Goal: Task Accomplishment & Management: Manage account settings

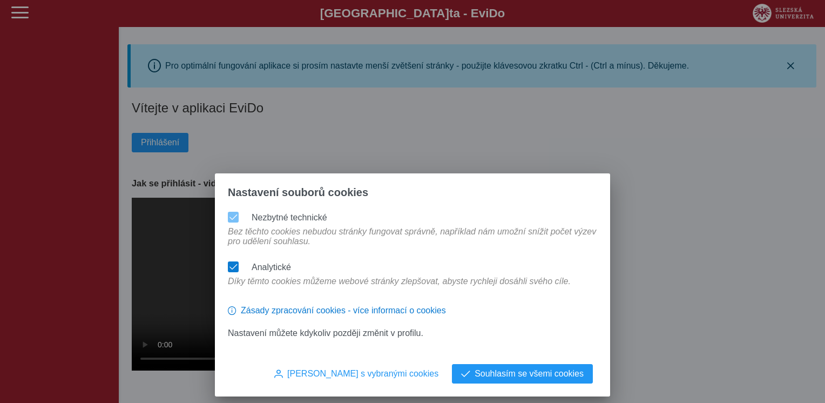
click at [233, 263] on span at bounding box center [234, 267] width 8 height 8
click at [350, 378] on span "Souhlasím s vybranými cookies" at bounding box center [362, 374] width 151 height 10
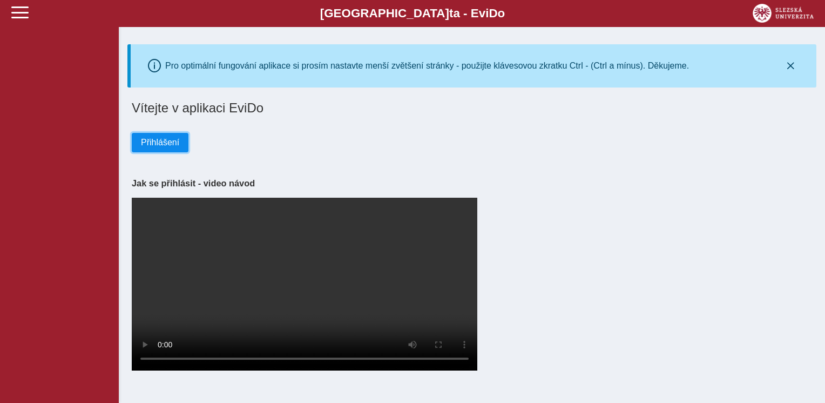
click at [144, 146] on span "Přihlášení" at bounding box center [160, 143] width 38 height 10
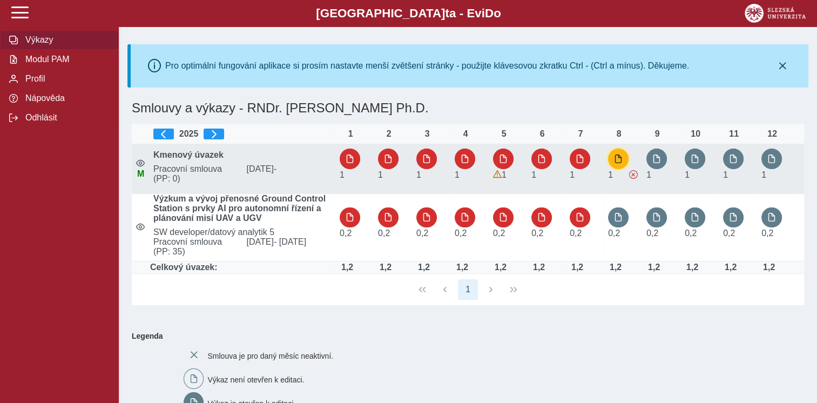
click at [620, 156] on span "button" at bounding box center [618, 158] width 9 height 9
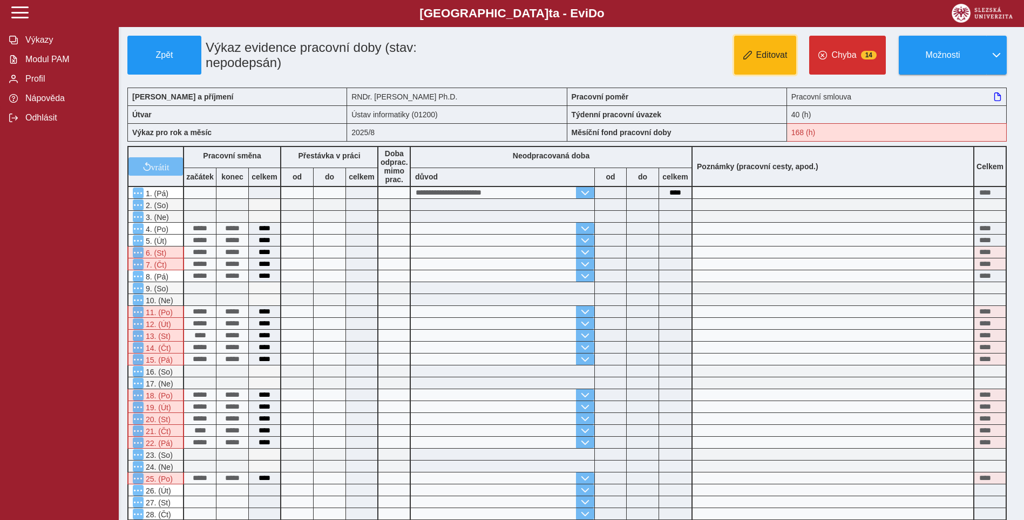
click at [763, 48] on button "Editovat" at bounding box center [765, 55] width 63 height 39
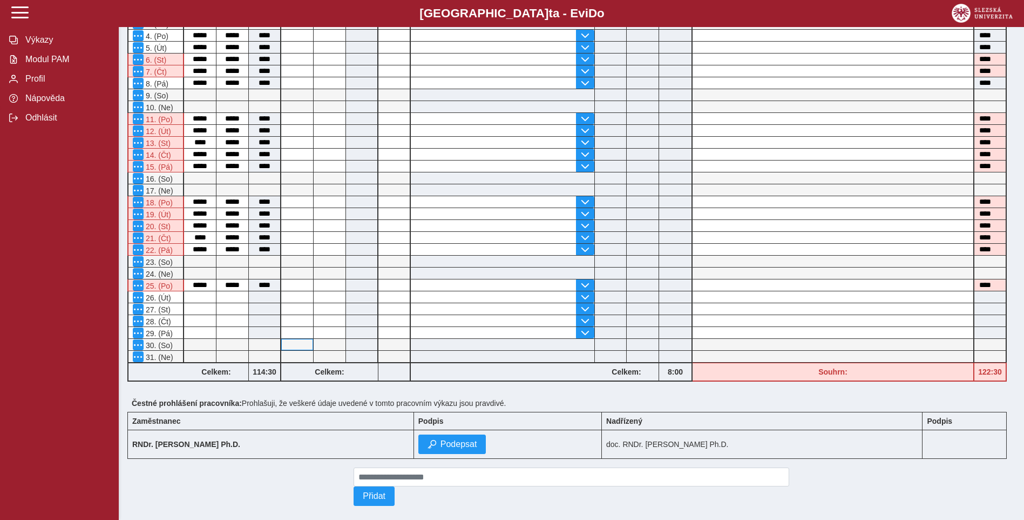
scroll to position [210, 0]
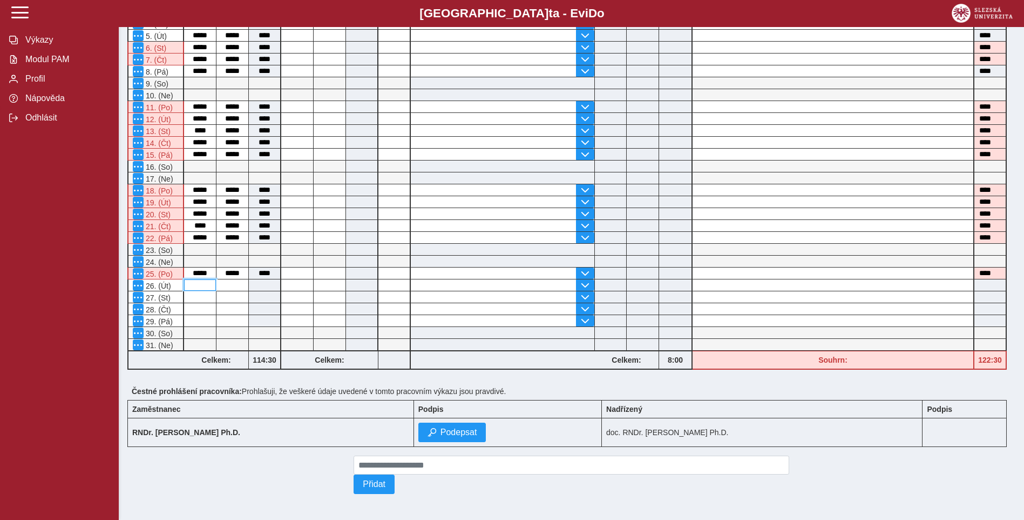
click at [200, 279] on input at bounding box center [200, 284] width 32 height 11
type input "*****"
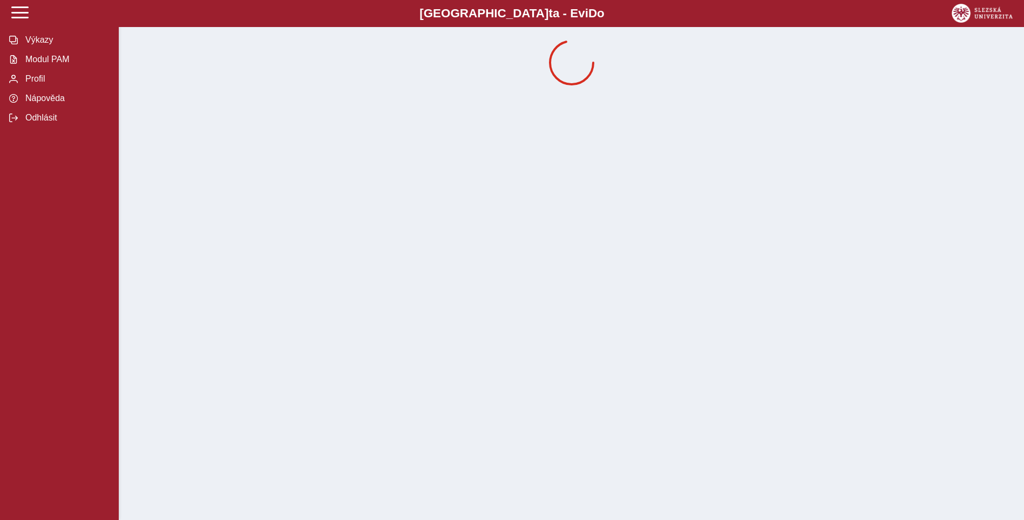
scroll to position [0, 0]
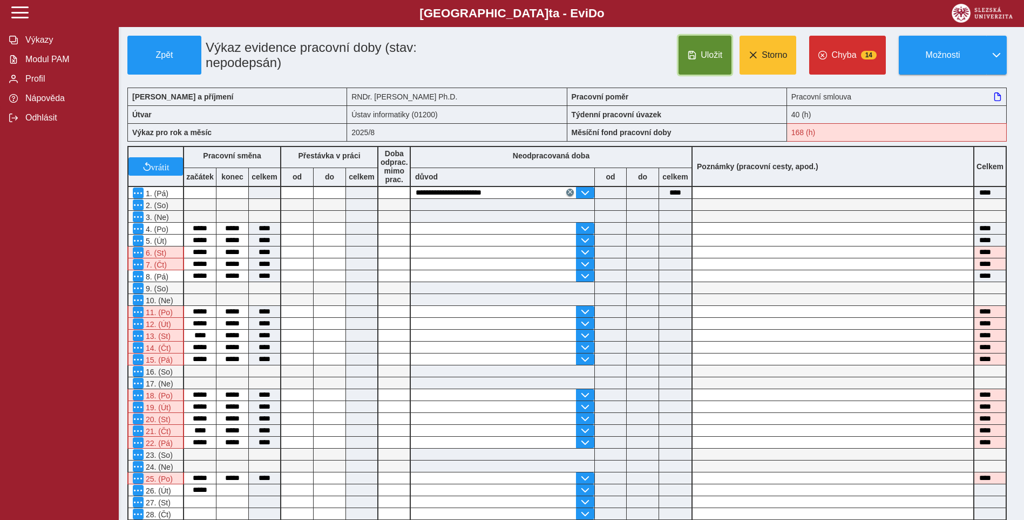
click at [705, 52] on span "Uložit" at bounding box center [712, 55] width 22 height 10
